Goal: Information Seeking & Learning: Learn about a topic

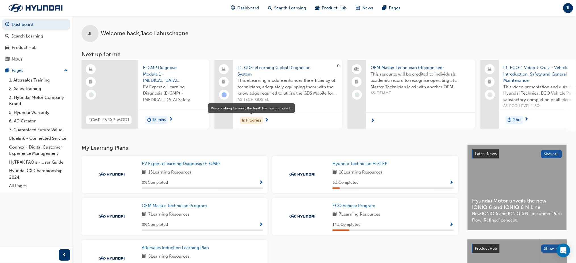
click at [255, 118] on div "In Progress" at bounding box center [252, 121] width 24 height 8
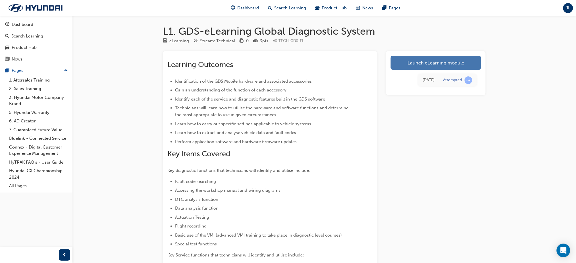
click at [407, 65] on link "Launch eLearning module" at bounding box center [436, 63] width 90 height 14
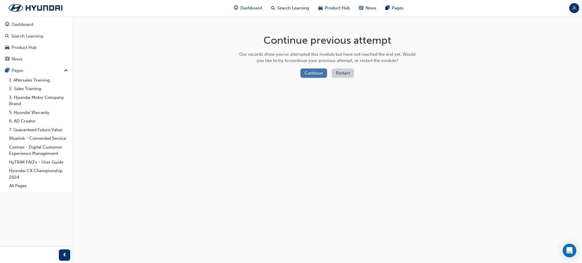
click at [312, 72] on button "Continue" at bounding box center [313, 72] width 27 height 9
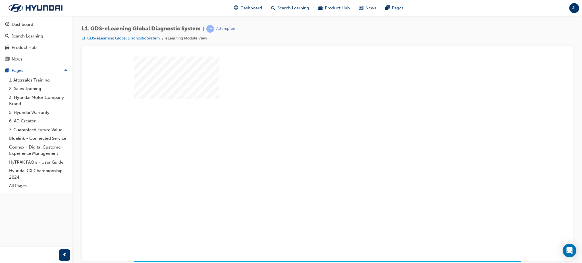
scroll to position [7, 0]
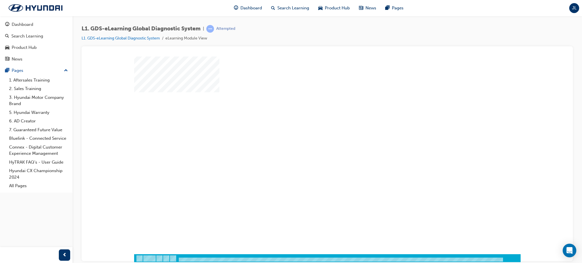
click at [311, 135] on div "play" at bounding box center [311, 135] width 0 height 0
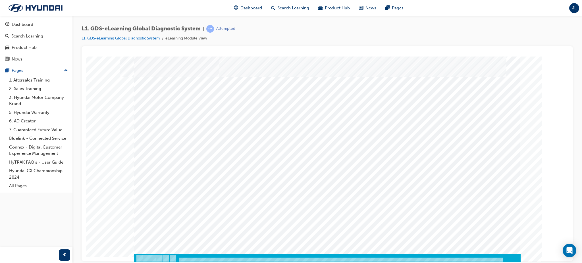
scroll to position [0, 0]
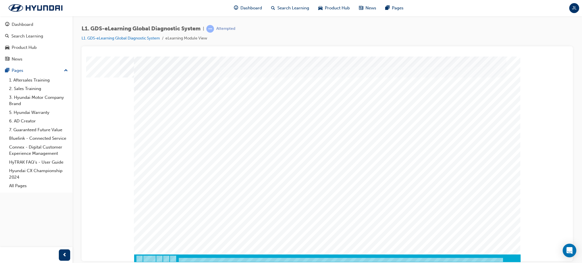
scroll to position [7, 0]
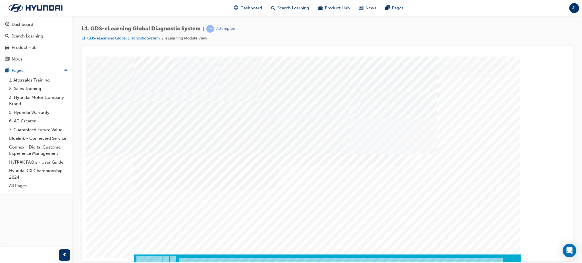
scroll to position [7, 0]
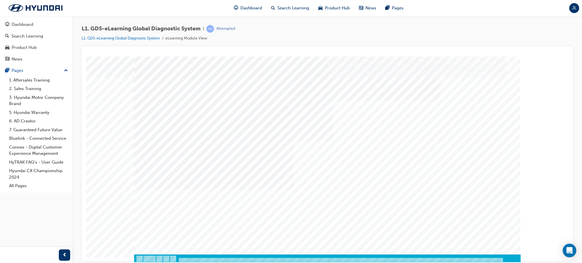
scroll to position [7, 0]
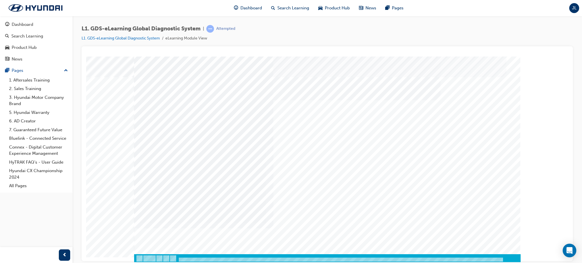
scroll to position [0, 0]
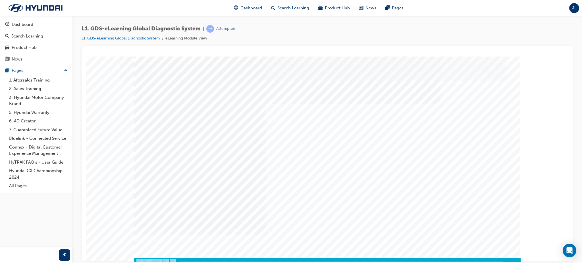
scroll to position [7, 0]
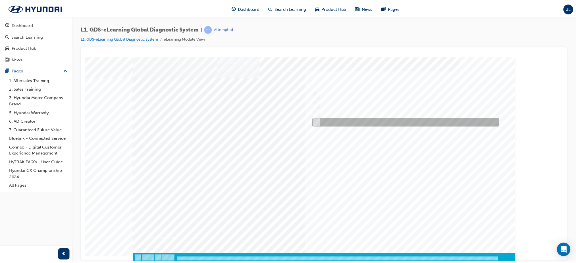
scroll to position [7, 0]
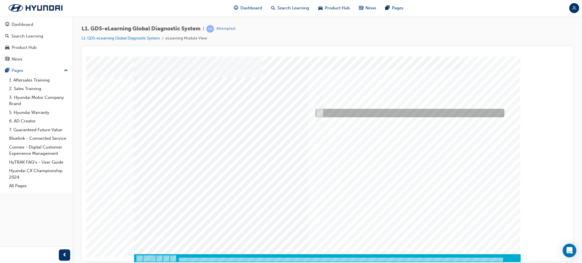
click at [321, 110] on input "Four" at bounding box center [318, 113] width 6 height 6
radio input "true"
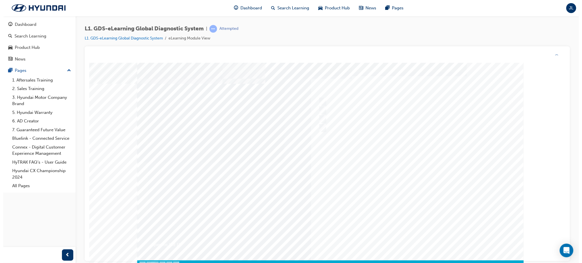
scroll to position [0, 0]
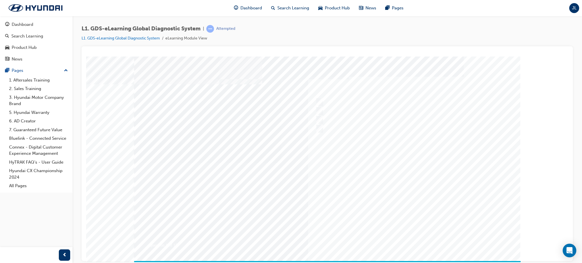
click at [416, 238] on div at bounding box center [327, 162] width 386 height 213
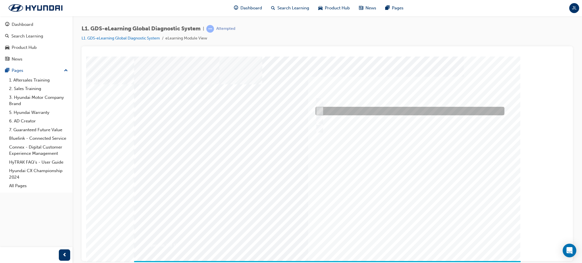
click at [355, 111] on div at bounding box center [408, 111] width 189 height 9
radio input "true"
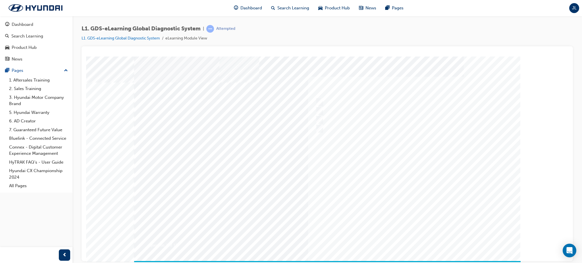
click at [410, 236] on div at bounding box center [327, 162] width 386 height 213
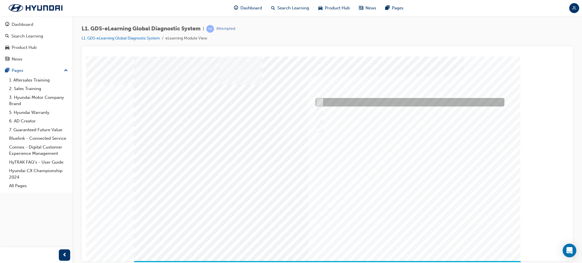
click at [318, 100] on input "Fault Code Searching" at bounding box center [318, 102] width 6 height 6
checkbox input "true"
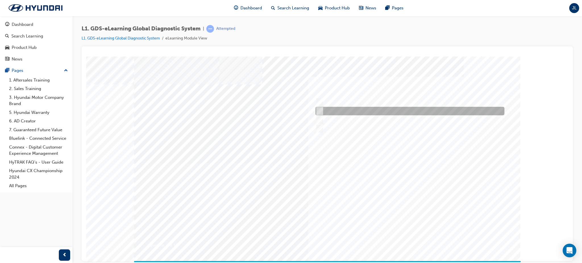
click at [320, 110] on input "Data Analysis" at bounding box center [318, 111] width 6 height 6
checkbox input "true"
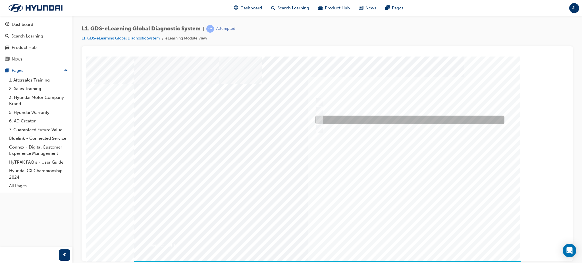
click at [320, 117] on input "Smart EV Solution" at bounding box center [318, 120] width 6 height 6
checkbox input "true"
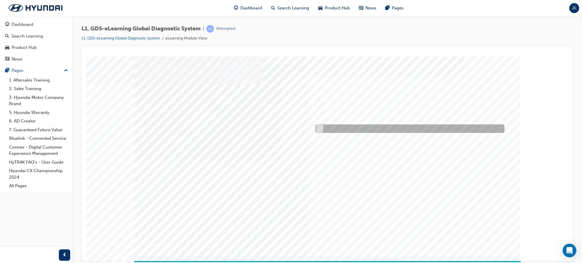
click at [320, 126] on input "User Guide" at bounding box center [318, 129] width 6 height 6
checkbox input "true"
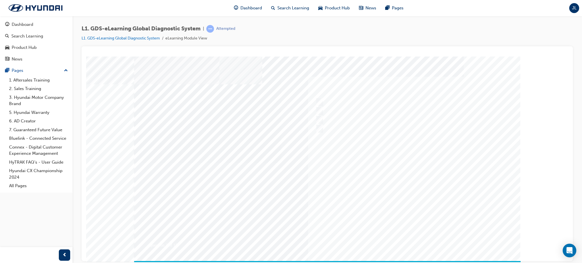
click at [416, 233] on div at bounding box center [327, 162] width 386 height 213
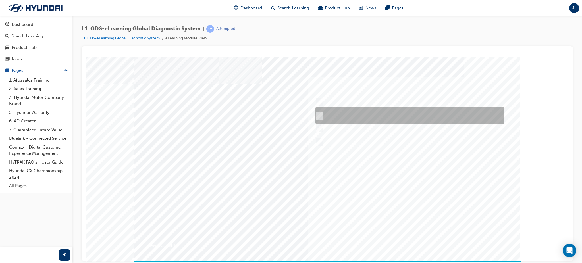
click at [320, 113] on input "START the engine and do not turn the ignition key to the OFF position during th…" at bounding box center [318, 115] width 6 height 6
radio input "true"
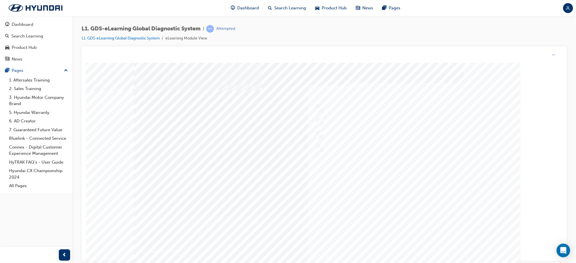
click at [413, 244] on div at bounding box center [327, 168] width 386 height 213
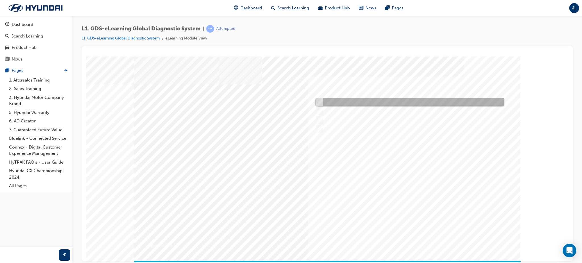
click at [320, 100] on input "From Home Screen Bottom Menu by selecting Service Information" at bounding box center [318, 102] width 6 height 6
checkbox input "true"
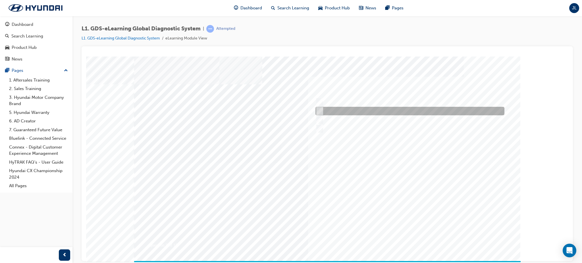
click at [320, 110] on input "From GDS Smart Toolbox by selecting Service Information" at bounding box center [318, 111] width 6 height 6
checkbox input "true"
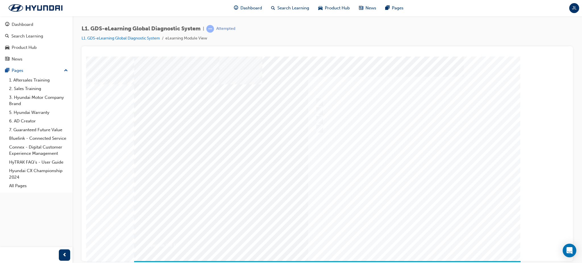
click at [411, 236] on div at bounding box center [327, 162] width 386 height 213
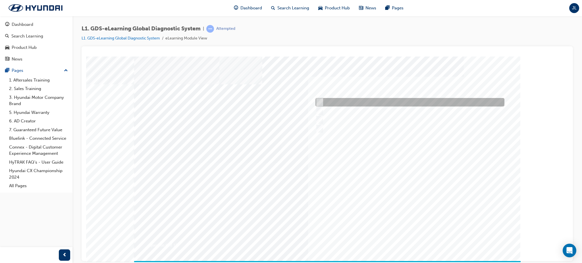
click at [319, 99] on input "Physically look at the component to check if it’s operating" at bounding box center [318, 102] width 6 height 6
checkbox input "true"
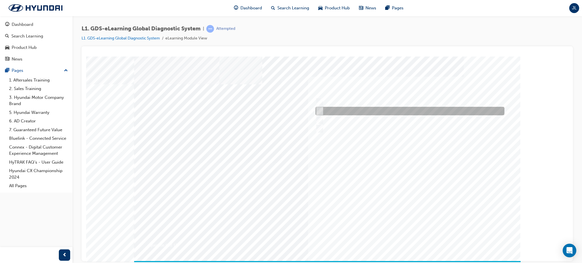
click at [319, 109] on input "Touch and feel to check if component’s operating" at bounding box center [318, 111] width 6 height 6
checkbox input "true"
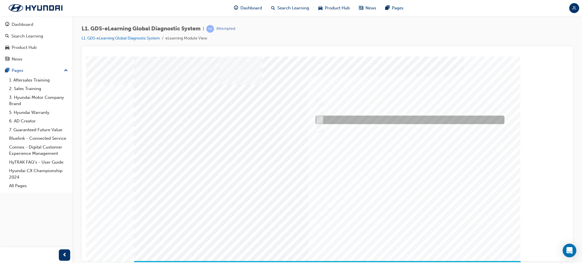
click at [320, 119] on input "Hear if the component to check for operation" at bounding box center [318, 120] width 6 height 6
checkbox input "true"
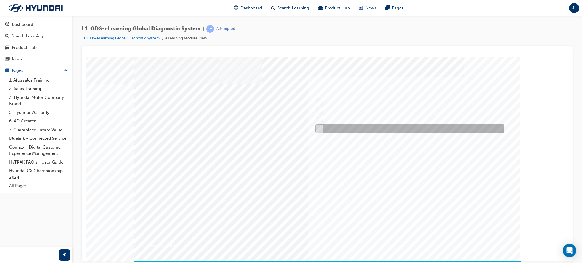
click at [320, 128] on input "Remove the component and check for operation" at bounding box center [318, 129] width 6 height 6
checkbox input "true"
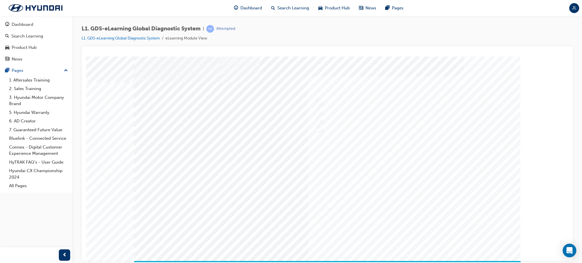
click at [413, 237] on div at bounding box center [327, 162] width 386 height 213
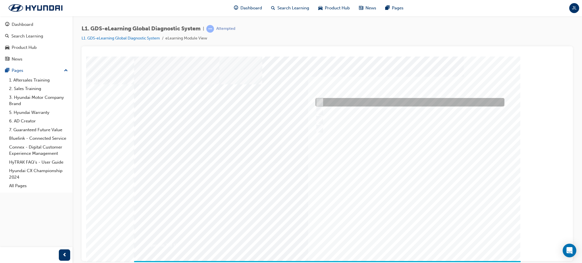
click at [319, 102] on input "When instructed by the Service Manager" at bounding box center [318, 102] width 6 height 6
radio input "true"
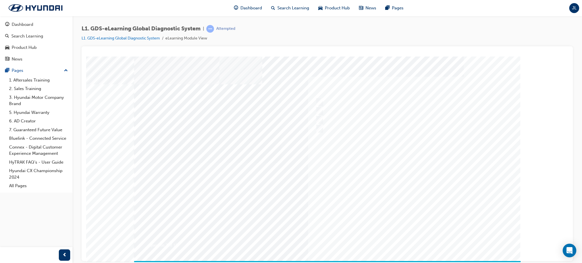
click at [418, 237] on div at bounding box center [327, 162] width 386 height 213
click at [315, 107] on div at bounding box center [408, 111] width 189 height 9
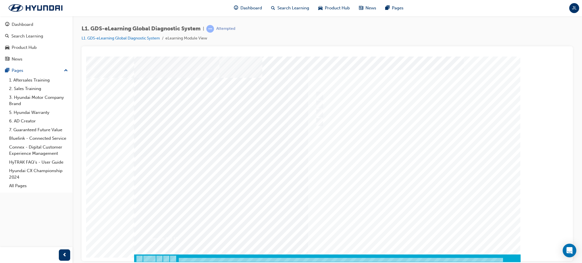
scroll to position [7, 0]
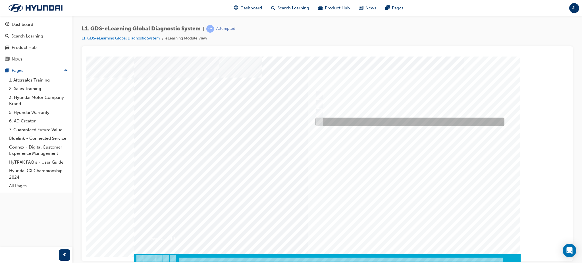
click at [318, 119] on input "Actuation Test" at bounding box center [318, 122] width 6 height 6
radio input "true"
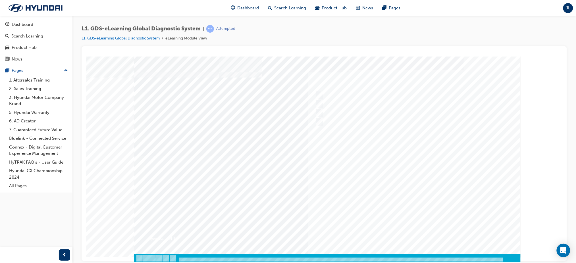
scroll to position [0, 0]
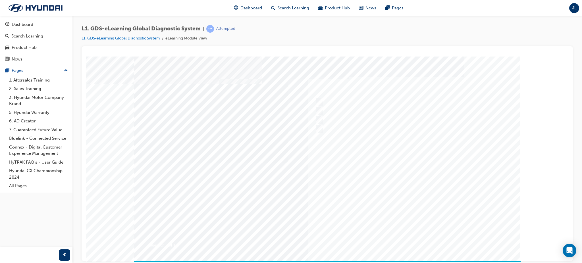
click at [413, 237] on div at bounding box center [327, 162] width 386 height 213
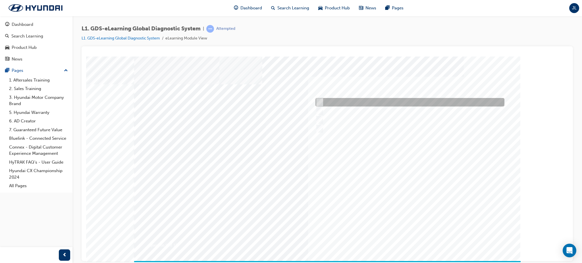
click at [320, 102] on input "Data Recording" at bounding box center [318, 102] width 6 height 6
radio input "true"
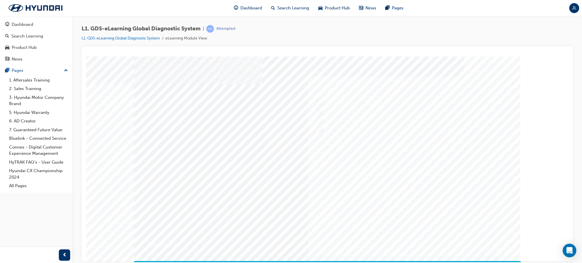
click at [417, 235] on div at bounding box center [327, 162] width 386 height 213
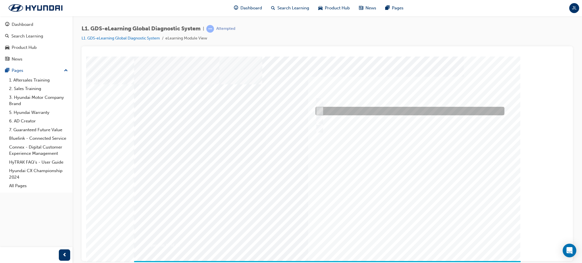
click at [318, 111] on input "Preparation" at bounding box center [318, 111] width 6 height 6
radio input "true"
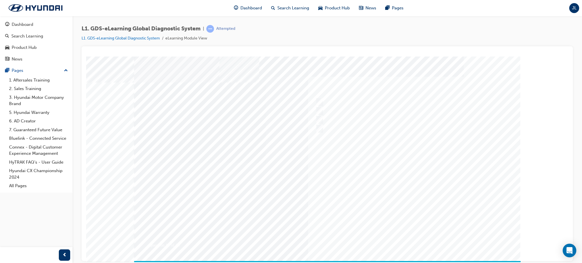
click at [416, 238] on div at bounding box center [327, 162] width 386 height 213
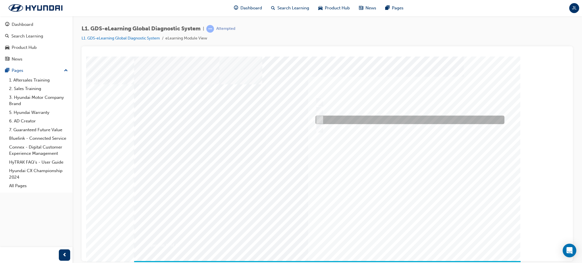
click at [319, 119] on input "To view the oscilloscope using the VMI" at bounding box center [318, 120] width 6 height 6
radio input "true"
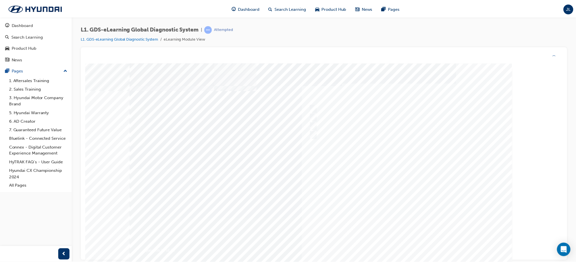
click at [407, 246] on div at bounding box center [323, 169] width 386 height 213
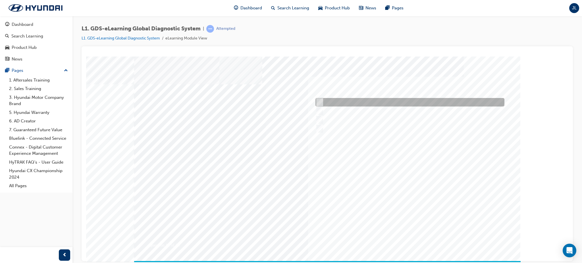
click at [317, 101] on input "Current, Pending and History" at bounding box center [318, 102] width 6 height 6
radio input "true"
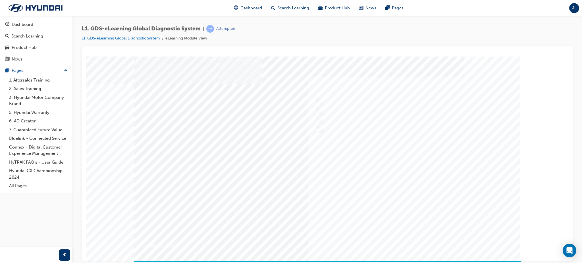
click at [416, 238] on div at bounding box center [327, 162] width 386 height 213
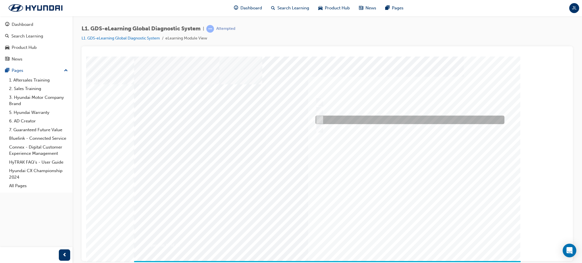
click at [355, 119] on div at bounding box center [408, 120] width 189 height 9
click at [358, 120] on div at bounding box center [408, 120] width 189 height 9
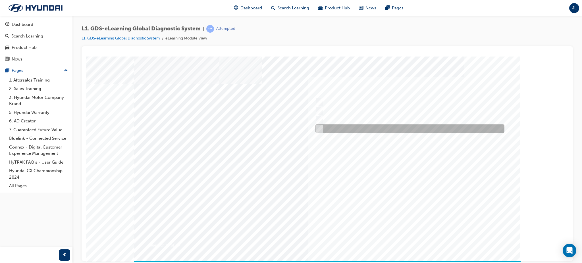
click at [348, 126] on div at bounding box center [408, 128] width 189 height 9
radio input "false"
radio input "true"
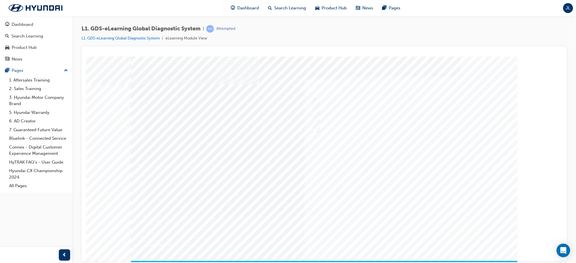
click at [412, 239] on div at bounding box center [324, 162] width 386 height 213
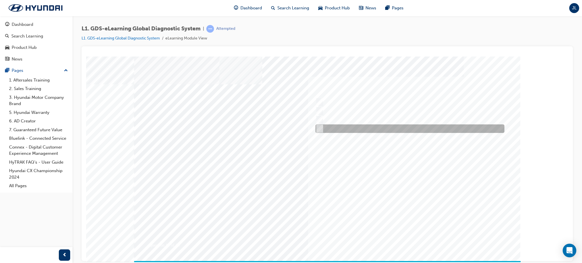
click at [390, 126] on div at bounding box center [408, 128] width 189 height 9
radio input "true"
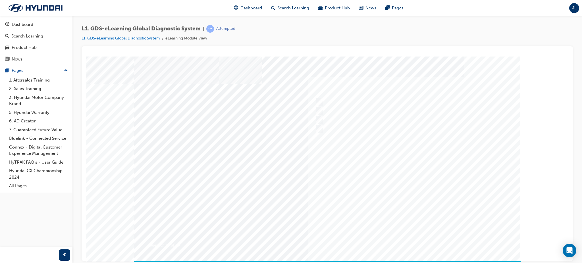
click at [410, 239] on div at bounding box center [327, 162] width 386 height 213
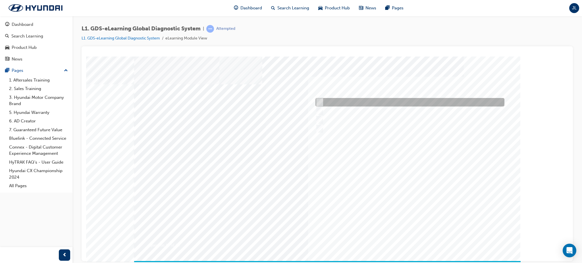
click at [319, 101] on input "0107" at bounding box center [318, 102] width 6 height 6
radio input "true"
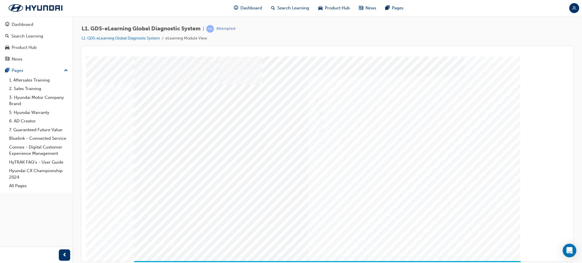
click at [414, 240] on div at bounding box center [327, 162] width 386 height 213
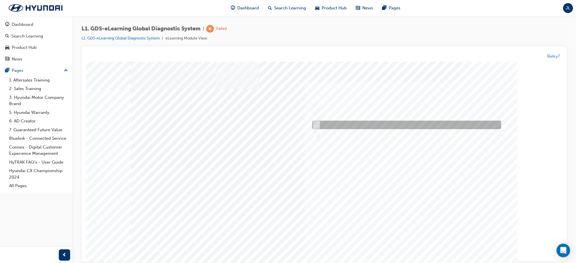
click at [317, 123] on input "Four" at bounding box center [315, 125] width 6 height 6
radio input "true"
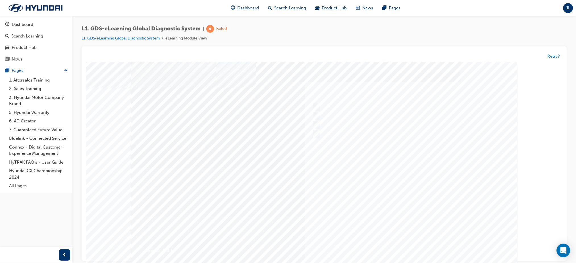
click at [413, 243] on div at bounding box center [324, 167] width 386 height 213
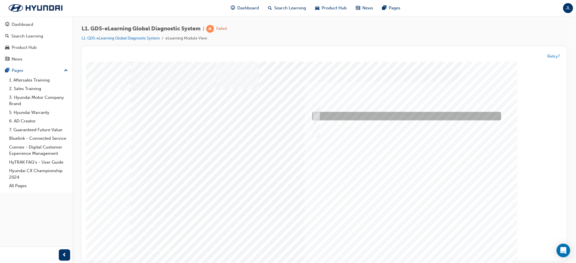
click at [316, 116] on input "Notification on a new update" at bounding box center [315, 116] width 6 height 6
radio input "true"
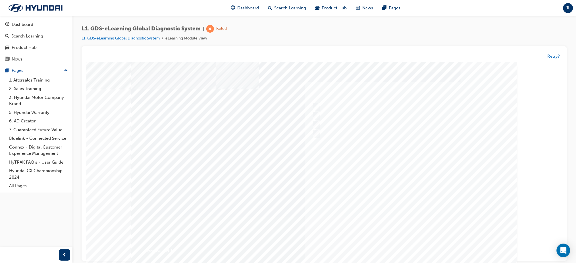
click at [410, 243] on div at bounding box center [324, 167] width 386 height 213
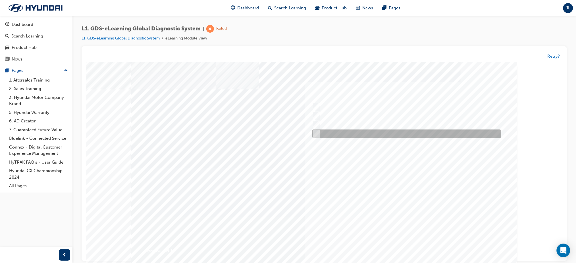
click at [317, 133] on input "User Guide" at bounding box center [315, 134] width 6 height 6
checkbox input "true"
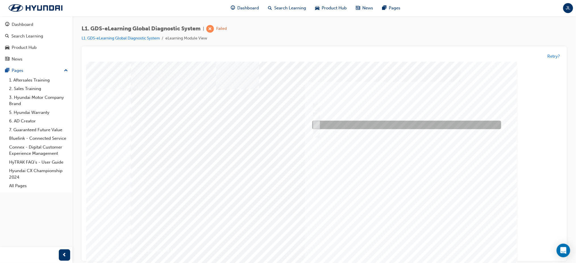
click at [316, 123] on input "Smart EV Solution" at bounding box center [315, 125] width 6 height 6
checkbox input "true"
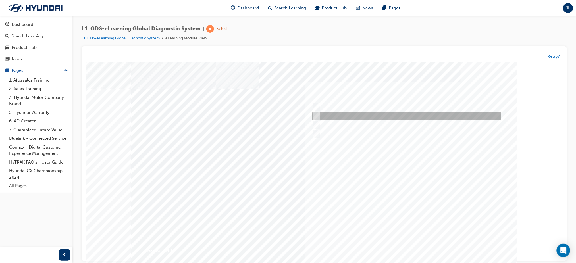
click at [316, 117] on input "Data Analysis" at bounding box center [315, 116] width 6 height 6
checkbox input "true"
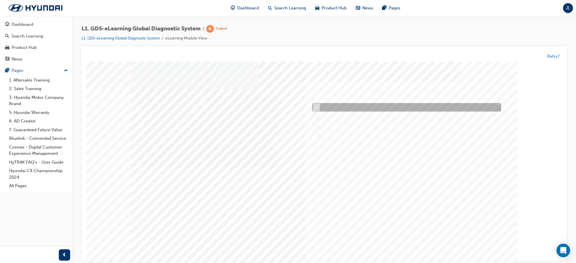
click at [314, 103] on div at bounding box center [404, 107] width 189 height 9
checkbox input "true"
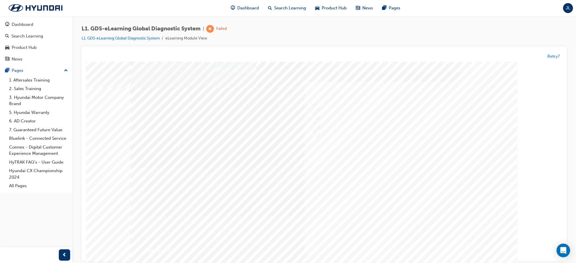
click at [415, 244] on div at bounding box center [324, 167] width 386 height 213
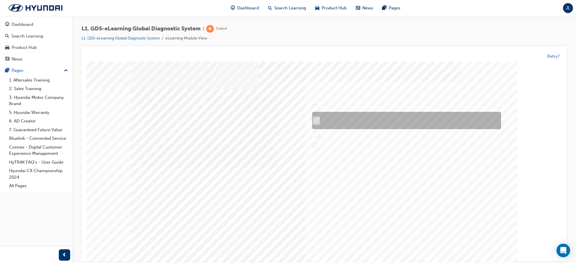
click at [319, 117] on div at bounding box center [404, 120] width 189 height 17
radio input "true"
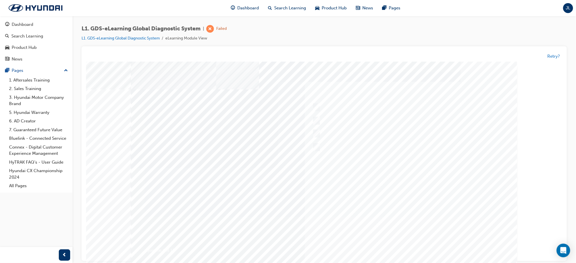
click at [415, 244] on div at bounding box center [324, 167] width 386 height 213
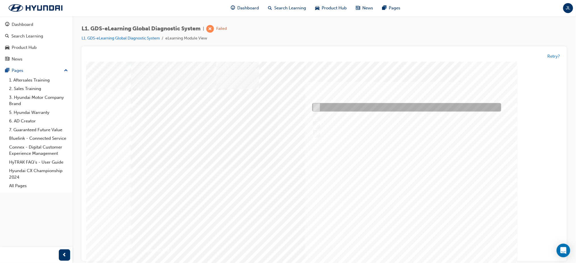
click at [321, 108] on div at bounding box center [404, 107] width 189 height 9
checkbox input "true"
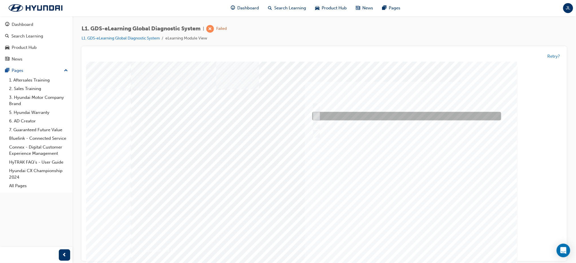
click at [319, 113] on div at bounding box center [404, 116] width 189 height 9
checkbox input "true"
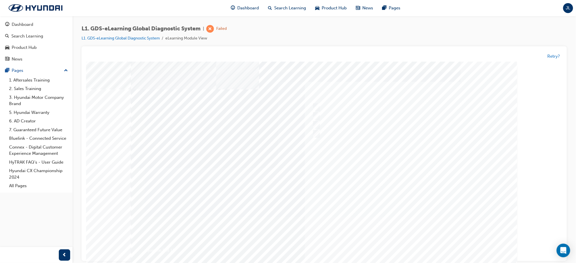
click at [407, 243] on div at bounding box center [324, 167] width 386 height 213
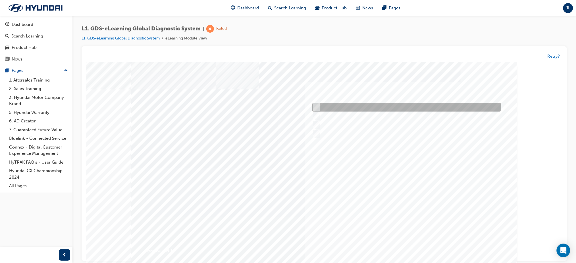
drag, startPoint x: 320, startPoint y: 104, endPoint x: 322, endPoint y: 117, distance: 13.1
click at [320, 104] on div at bounding box center [404, 107] width 189 height 9
checkbox input "true"
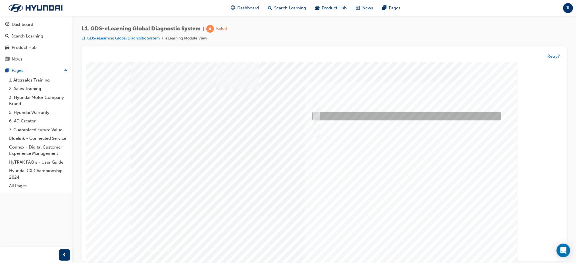
click at [316, 116] on input "Touch and feel to check if component’s operating" at bounding box center [315, 116] width 6 height 6
checkbox input "true"
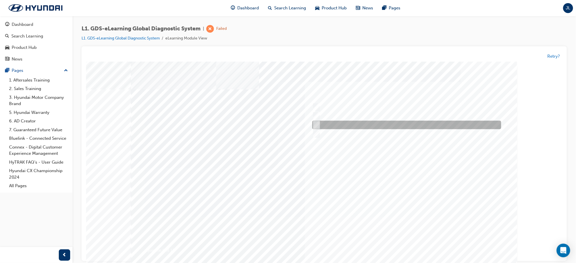
click at [317, 125] on input "Hear if the component to check for operation" at bounding box center [315, 125] width 6 height 6
checkbox input "true"
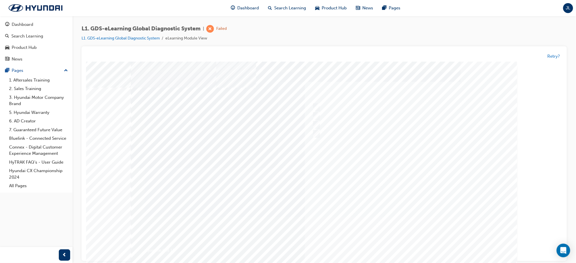
click at [405, 244] on div at bounding box center [324, 167] width 386 height 213
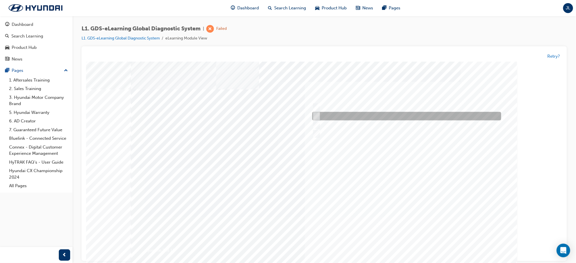
click at [316, 114] on input "When there is a failure during the Auto Mode upgrade" at bounding box center [315, 116] width 6 height 6
radio input "true"
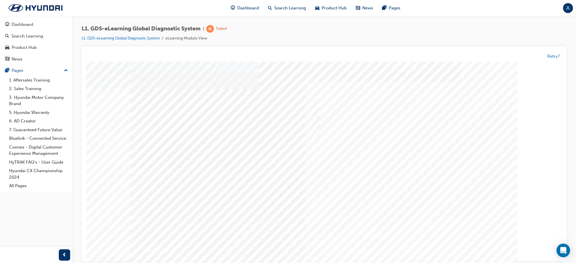
click at [410, 247] on div at bounding box center [324, 167] width 386 height 213
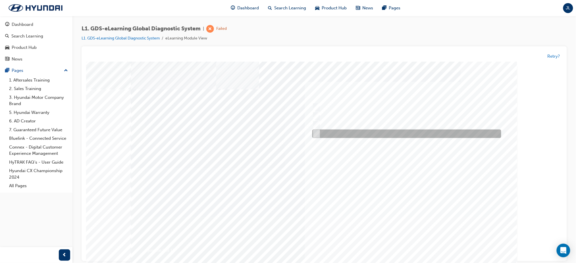
click at [315, 132] on input "Actuation Test" at bounding box center [315, 134] width 6 height 6
radio input "true"
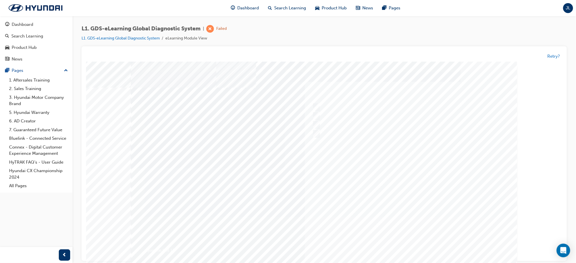
click at [413, 245] on div at bounding box center [324, 167] width 386 height 213
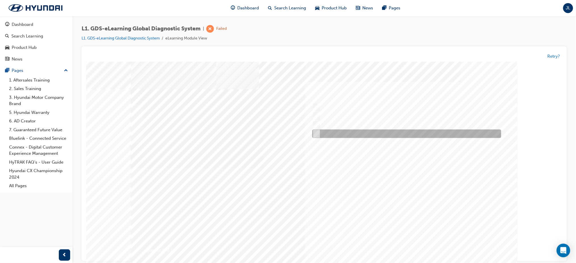
click at [341, 132] on div at bounding box center [404, 134] width 189 height 9
radio input "true"
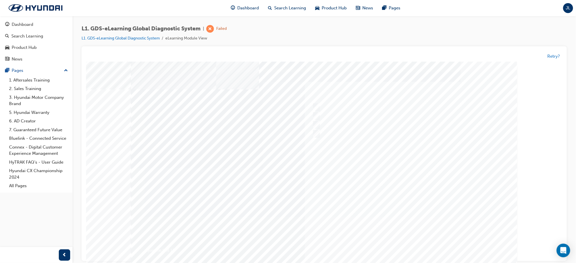
click at [416, 245] on div at bounding box center [324, 167] width 386 height 213
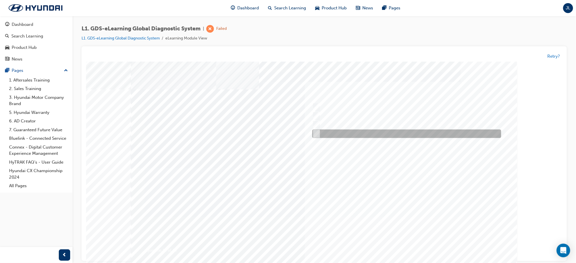
click at [335, 132] on div at bounding box center [404, 134] width 189 height 9
radio input "true"
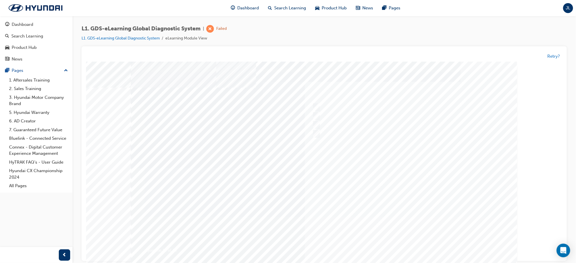
click at [404, 243] on div at bounding box center [324, 167] width 386 height 213
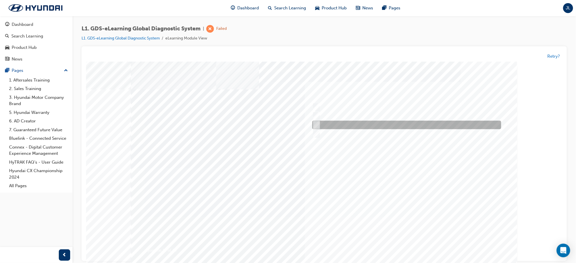
click at [320, 125] on div at bounding box center [404, 125] width 189 height 9
radio input "true"
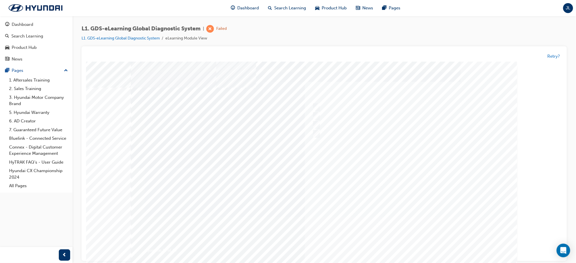
click at [408, 242] on div at bounding box center [324, 167] width 386 height 213
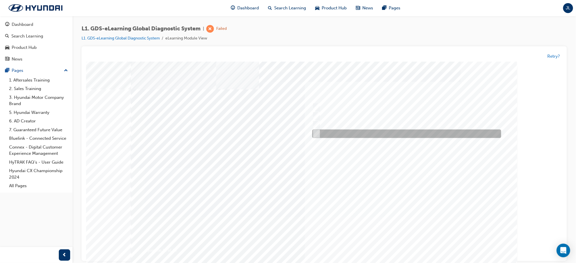
click at [362, 130] on div at bounding box center [404, 134] width 189 height 9
radio input "true"
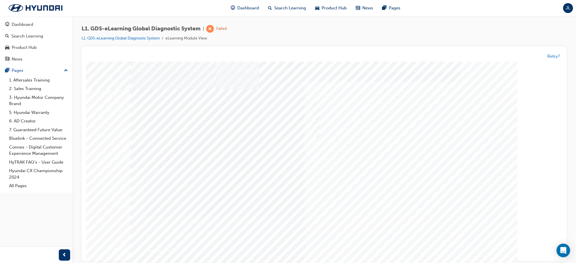
click at [414, 243] on div at bounding box center [324, 167] width 386 height 213
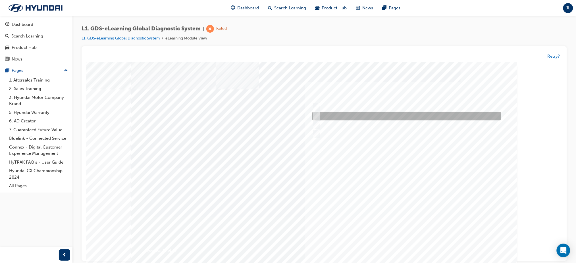
click at [358, 114] on div at bounding box center [404, 116] width 189 height 9
radio input "true"
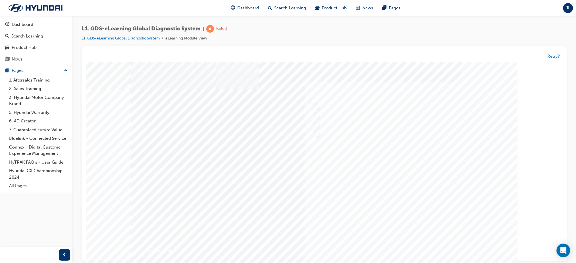
click at [413, 242] on div at bounding box center [324, 167] width 386 height 213
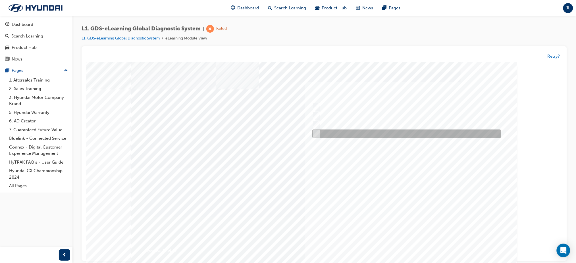
click at [341, 134] on div at bounding box center [404, 134] width 189 height 9
radio input "true"
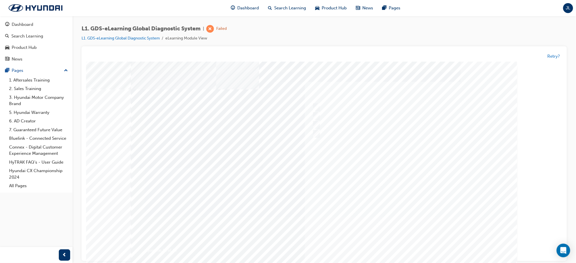
click at [410, 243] on div at bounding box center [324, 167] width 386 height 213
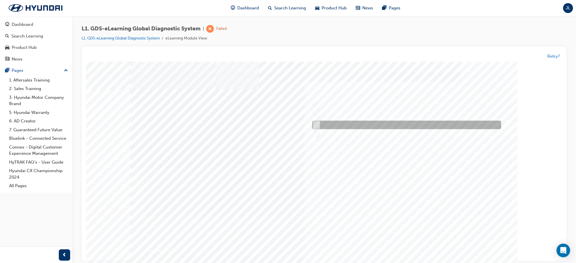
click at [346, 128] on div at bounding box center [404, 125] width 189 height 9
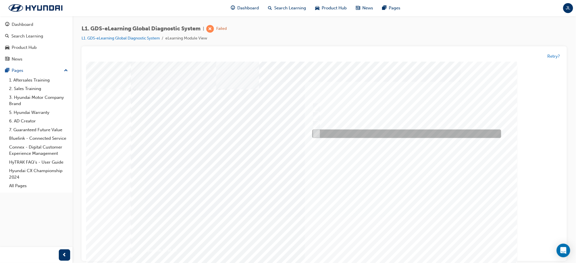
click at [346, 135] on div at bounding box center [404, 134] width 189 height 9
radio input "false"
radio input "true"
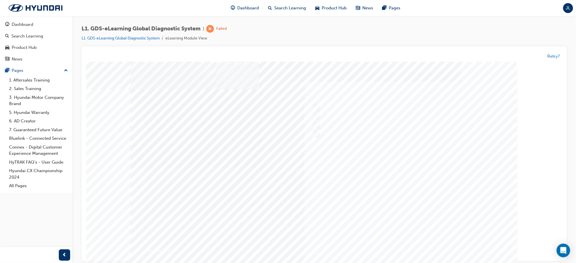
click at [417, 245] on div at bounding box center [324, 167] width 386 height 213
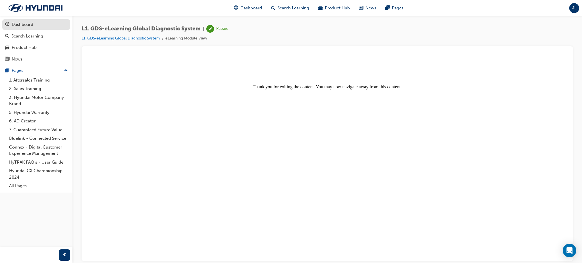
click at [23, 24] on div "Dashboard" at bounding box center [23, 24] width 22 height 7
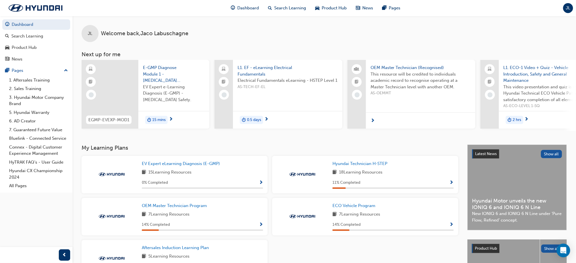
click at [526, 68] on span "L1. ECO-1 Video + Quiz - Vehicle Introduction, Safety and General Maintenance" at bounding box center [553, 73] width 100 height 19
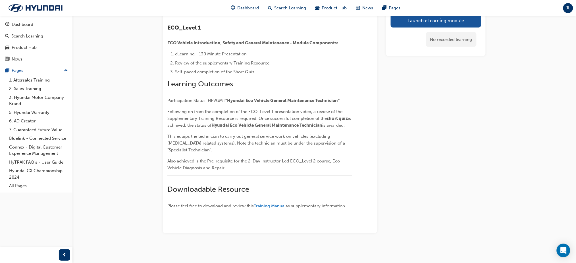
scroll to position [152, 0]
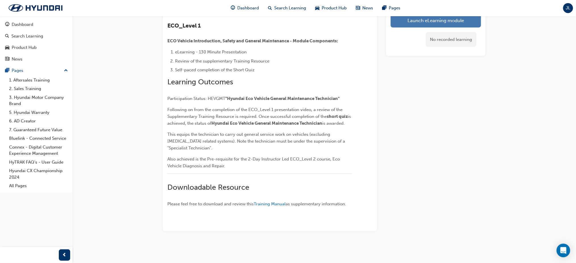
click at [436, 22] on link "Launch eLearning module" at bounding box center [436, 20] width 90 height 14
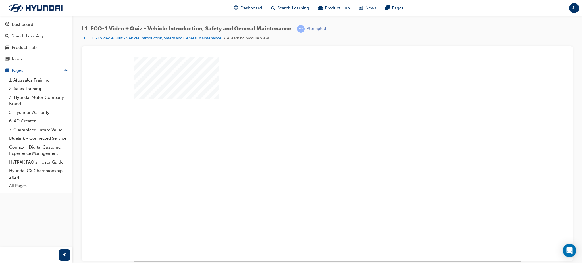
click at [311, 142] on div "play" at bounding box center [311, 142] width 0 height 0
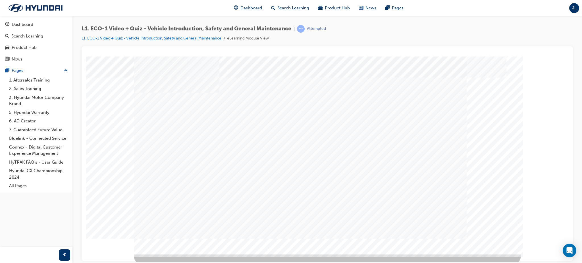
scroll to position [7, 0]
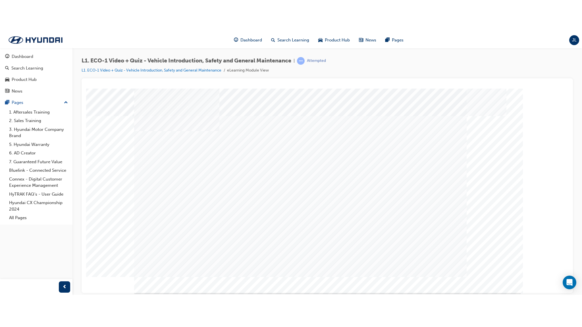
scroll to position [0, 0]
